Goal: Navigation & Orientation: Understand site structure

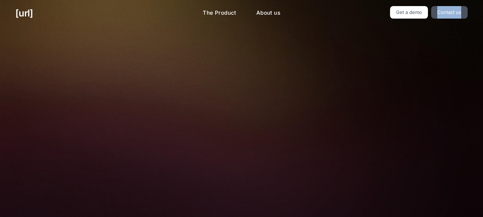
drag, startPoint x: 434, startPoint y: 18, endPoint x: 255, endPoint y: 101, distance: 197.3
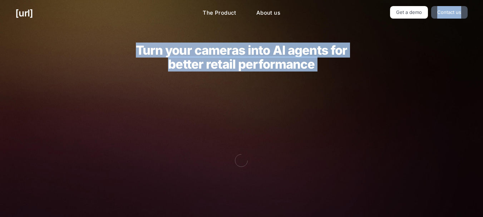
click at [253, 88] on img at bounding box center [241, 160] width 237 height 160
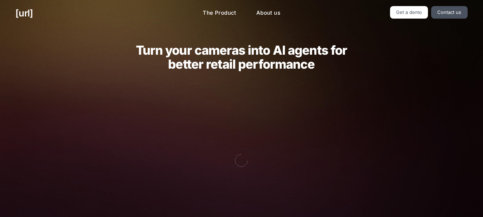
click at [192, 22] on div "[URL] The Product About us Get a demo Contact us" at bounding box center [241, 13] width 483 height 26
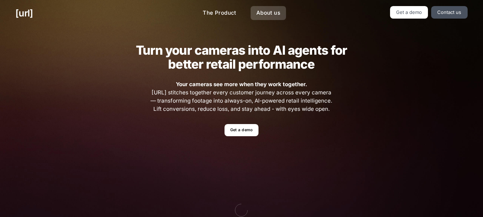
click at [261, 11] on link "About us" at bounding box center [268, 13] width 35 height 14
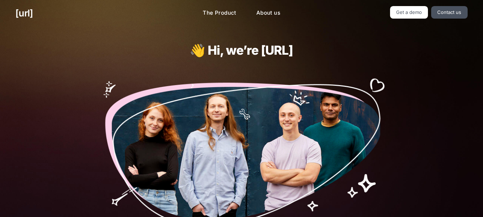
drag, startPoint x: 158, startPoint y: 77, endPoint x: 166, endPoint y: 41, distance: 36.1
click at [158, 76] on img at bounding box center [242, 157] width 292 height 171
click at [217, 14] on link "The Product" at bounding box center [219, 13] width 45 height 14
